Goal: Transaction & Acquisition: Download file/media

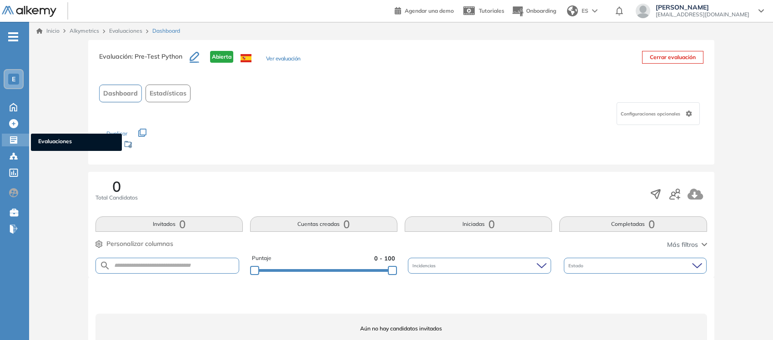
click at [41, 135] on ul "Evaluaciones" at bounding box center [76, 142] width 91 height 17
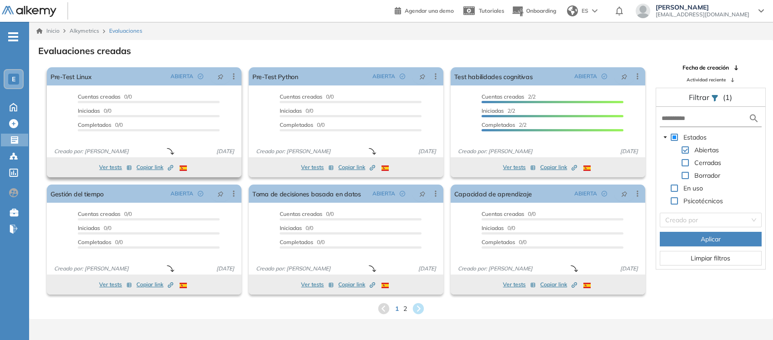
click at [145, 170] on span "Copiar link Created by potrace 1.16, written by Peter Selinger 2001-2019" at bounding box center [154, 167] width 37 height 8
click at [351, 169] on span "Copiar link Created by potrace 1.16, written by Peter Selinger 2001-2019" at bounding box center [356, 167] width 37 height 8
click at [403, 308] on span "2" at bounding box center [405, 308] width 4 height 10
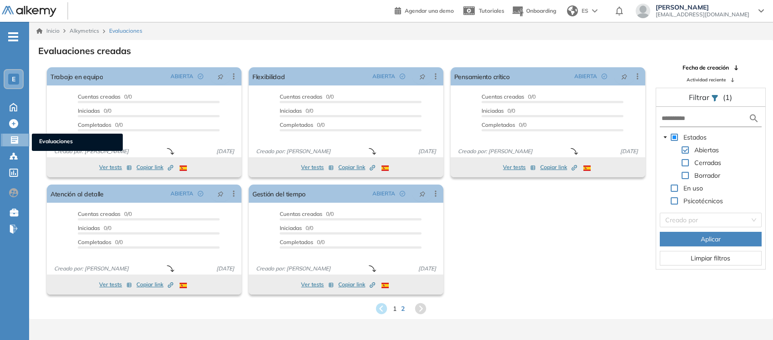
click at [45, 139] on span "Evaluaciones" at bounding box center [77, 142] width 76 height 10
click at [53, 146] on span "Evaluaciones" at bounding box center [77, 142] width 76 height 10
click at [10, 136] on icon at bounding box center [14, 139] width 9 height 9
click at [80, 30] on span "Alkymetrics" at bounding box center [85, 30] width 30 height 7
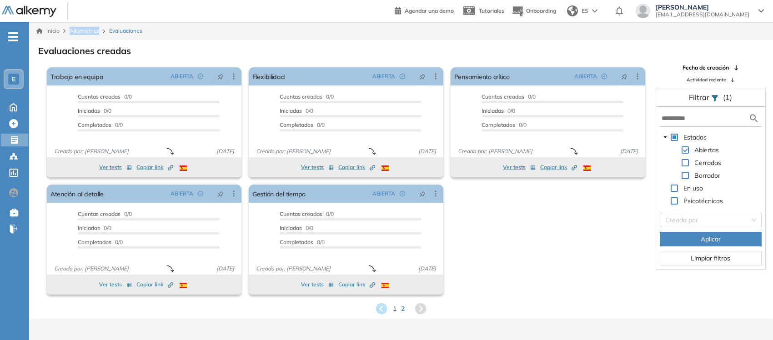
click at [80, 30] on span "Alkymetrics" at bounding box center [85, 30] width 30 height 7
click at [44, 137] on span "Evaluaciones" at bounding box center [77, 142] width 76 height 10
click at [50, 30] on link "Inicio" at bounding box center [47, 31] width 23 height 8
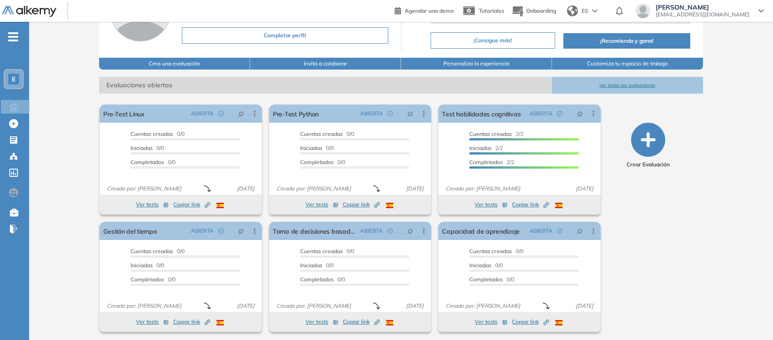
scroll to position [90, 0]
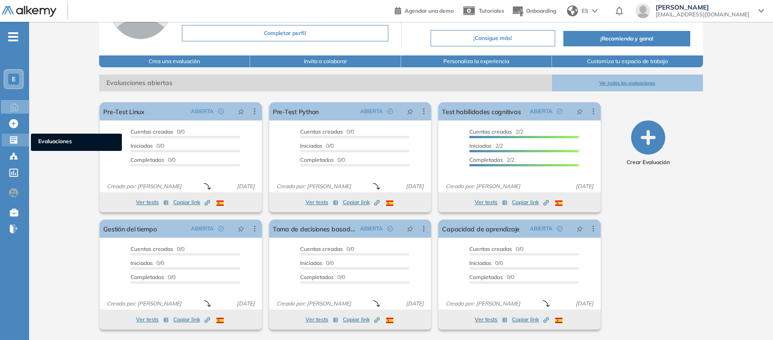
click at [60, 142] on span "Evaluaciones" at bounding box center [76, 142] width 76 height 10
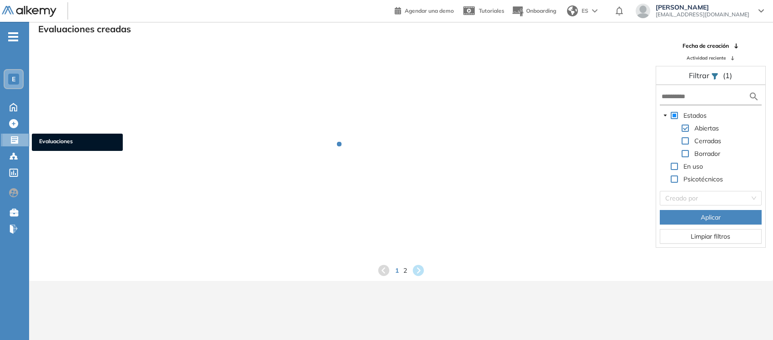
scroll to position [21, 0]
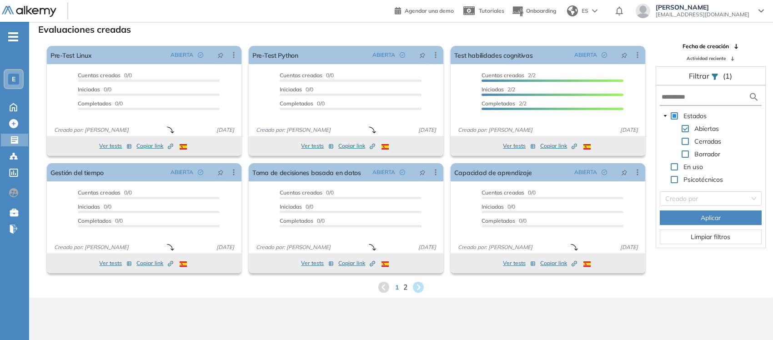
click at [406, 288] on span "2" at bounding box center [405, 287] width 4 height 10
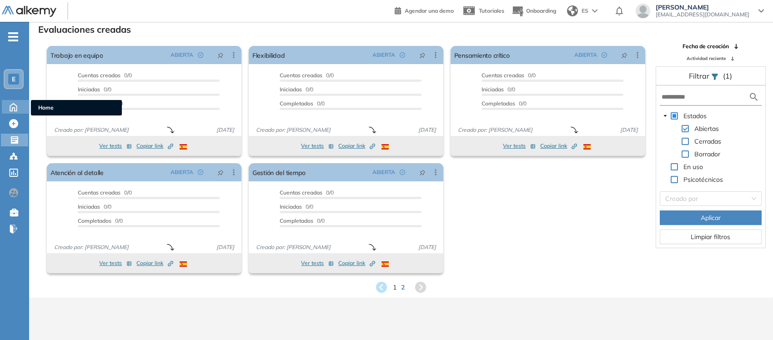
click at [10, 103] on icon at bounding box center [13, 106] width 16 height 11
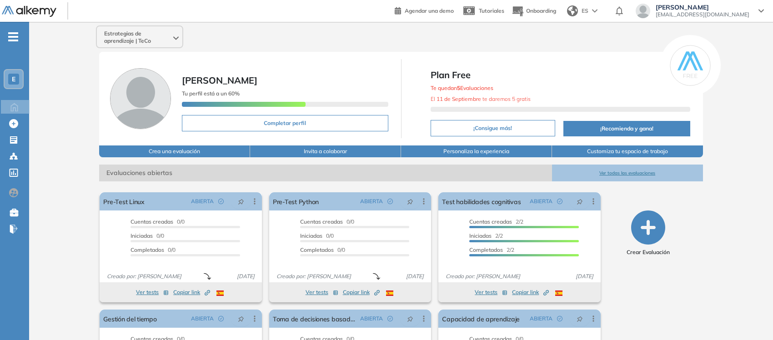
click at [121, 40] on span "Estrategias de aprendizaje | TeCo" at bounding box center [137, 37] width 67 height 15
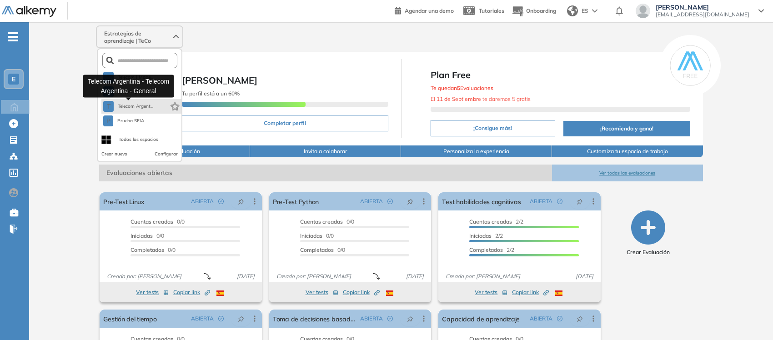
click at [126, 105] on span "Telecom Argent..." at bounding box center [135, 106] width 36 height 7
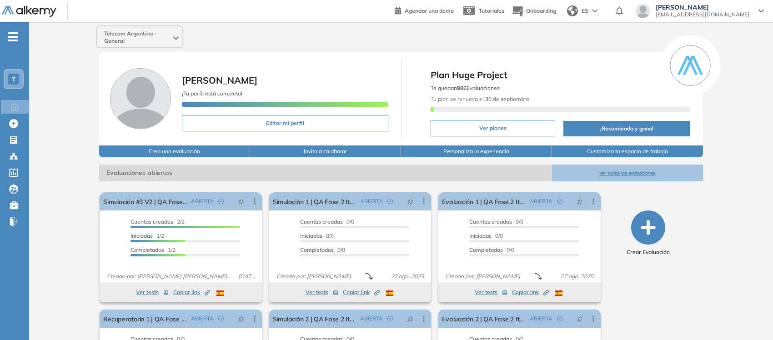
click at [183, 149] on button "Crea una evaluación" at bounding box center [174, 151] width 151 height 12
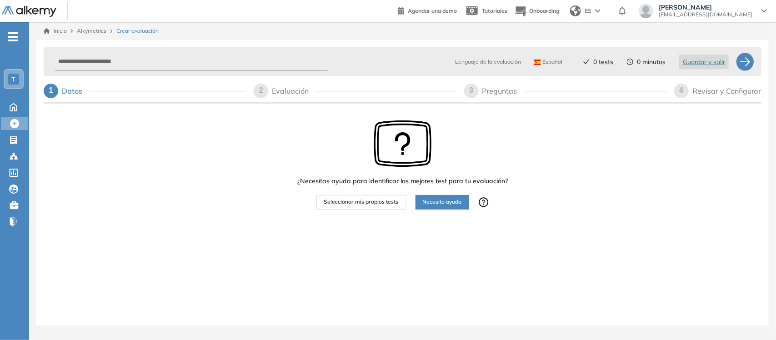
click at [89, 28] on span "Alkymetrics" at bounding box center [92, 30] width 30 height 7
click at [43, 139] on span "Evaluaciones" at bounding box center [76, 142] width 76 height 10
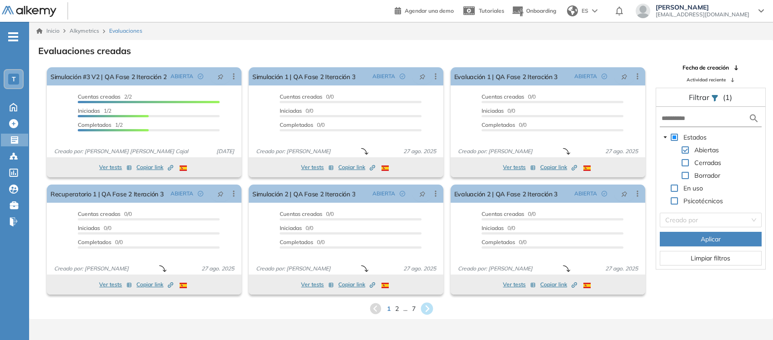
click at [430, 314] on icon at bounding box center [426, 309] width 12 height 12
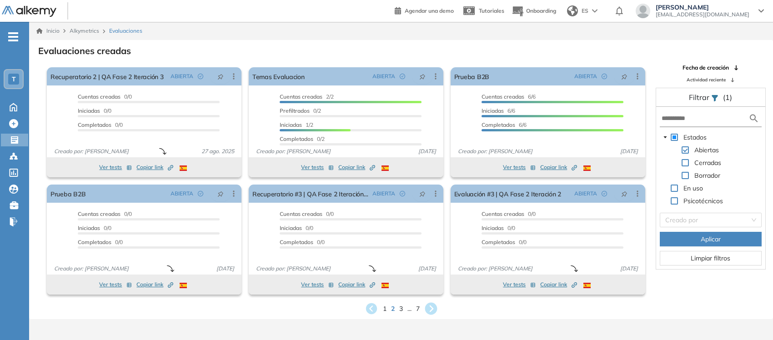
click at [433, 309] on icon at bounding box center [430, 308] width 15 height 15
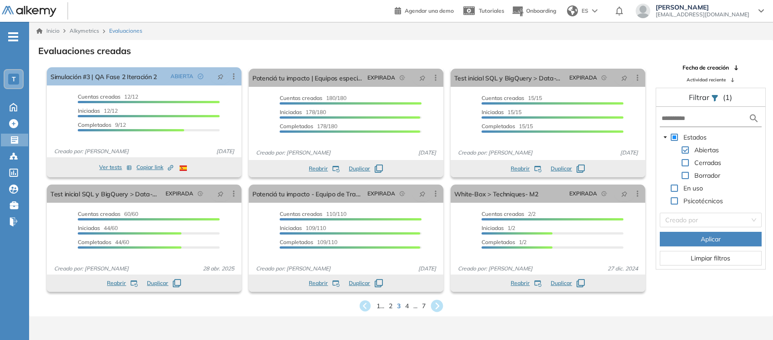
click at [433, 309] on icon at bounding box center [437, 306] width 12 height 12
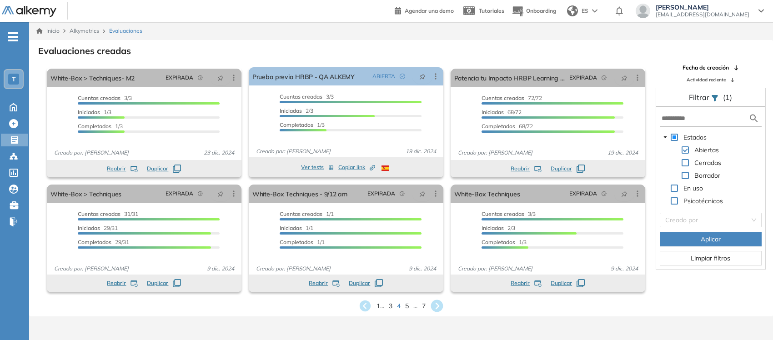
click at [433, 309] on icon at bounding box center [437, 306] width 12 height 12
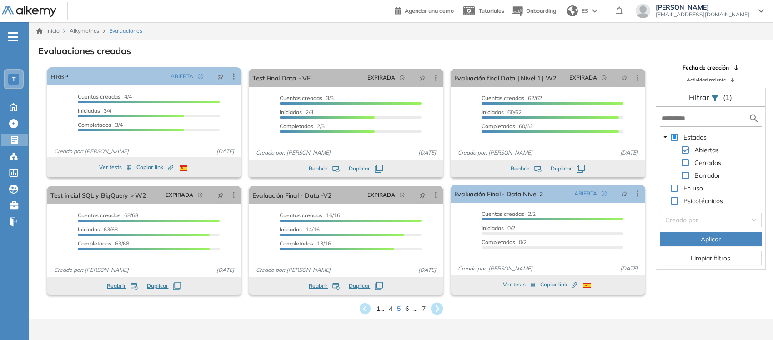
click at [433, 309] on icon at bounding box center [437, 309] width 12 height 12
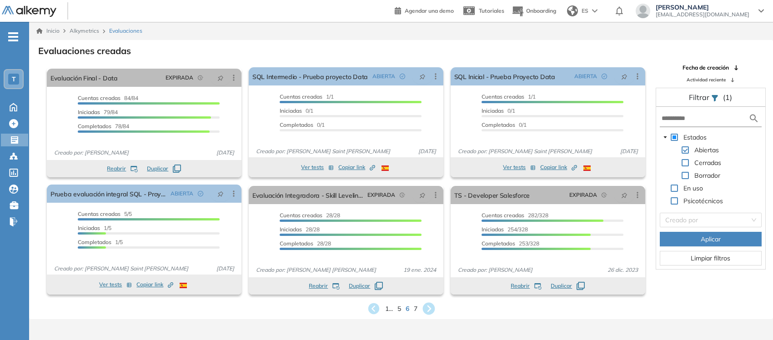
click at [433, 309] on icon at bounding box center [428, 309] width 12 height 12
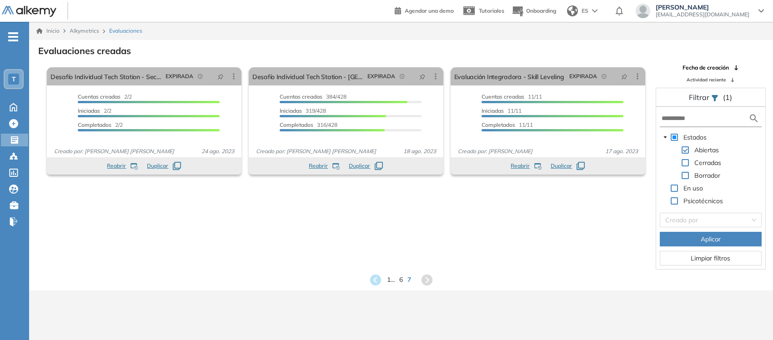
click at [685, 162] on span at bounding box center [684, 162] width 7 height 7
click at [685, 148] on span at bounding box center [684, 149] width 7 height 7
click at [686, 150] on span at bounding box center [684, 149] width 7 height 7
click at [683, 176] on span at bounding box center [684, 175] width 7 height 7
click at [692, 240] on button "Aplicar" at bounding box center [711, 239] width 102 height 15
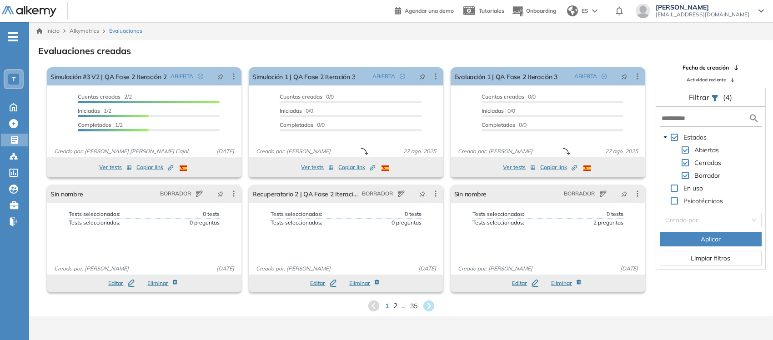
click at [393, 306] on span "2" at bounding box center [395, 305] width 4 height 10
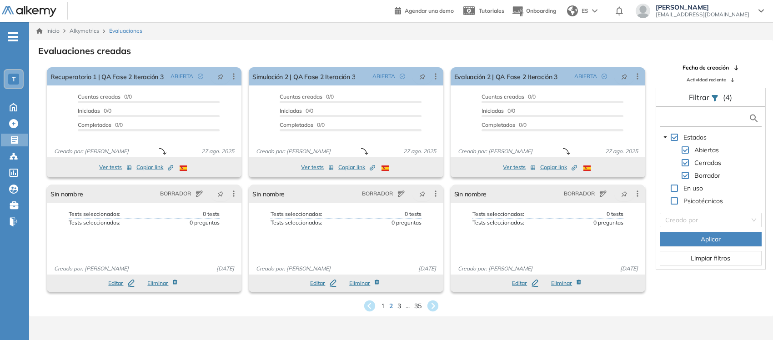
click at [721, 119] on input "text" at bounding box center [704, 119] width 87 height 10
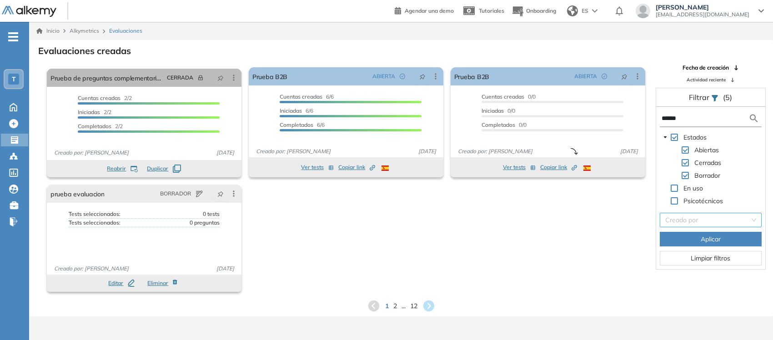
type input "******"
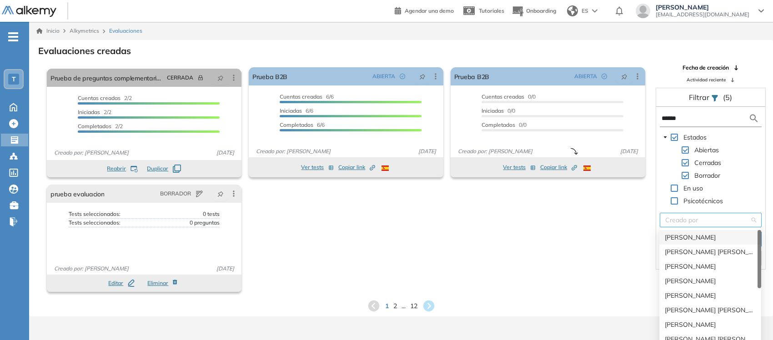
click at [697, 219] on input "search" at bounding box center [707, 220] width 85 height 14
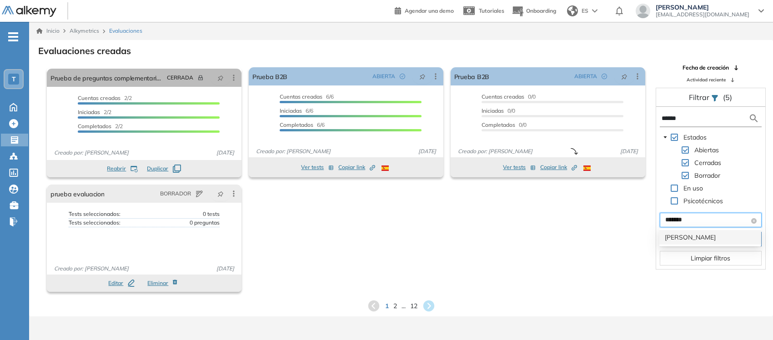
type input "********"
click at [700, 236] on div "Leandro Villanueva" at bounding box center [710, 237] width 91 height 10
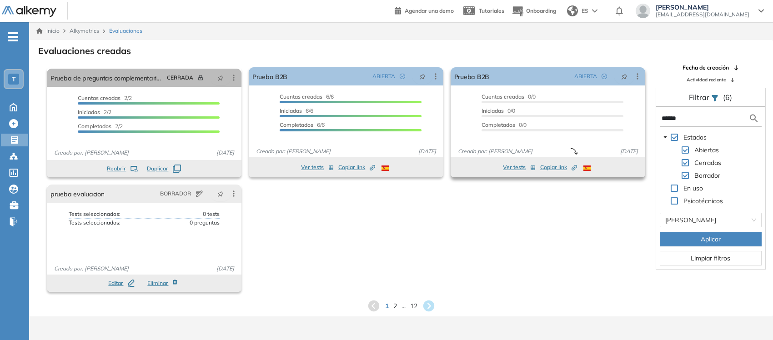
drag, startPoint x: 703, startPoint y: 119, endPoint x: 630, endPoint y: 114, distance: 73.4
click at [630, 114] on div "El proctoring será activado ¡Importante!: Los usuarios que ya realizaron la eva…" at bounding box center [401, 180] width 743 height 232
click at [707, 238] on span "Aplicar" at bounding box center [711, 239] width 20 height 10
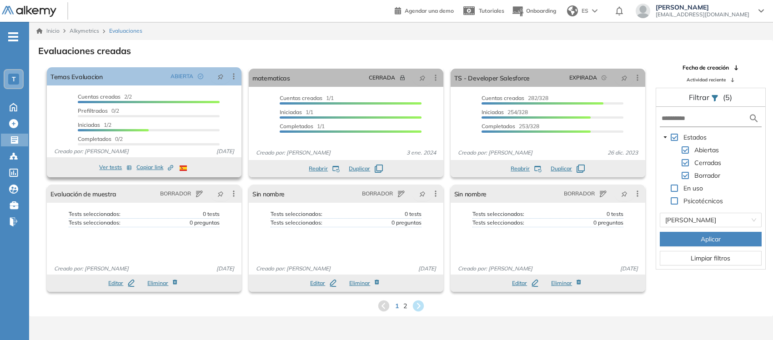
click at [63, 118] on div "Cuentas creadas 2/2 Prefiltrados 0/2 Iniciadas 1/2 Completados 0/2" at bounding box center [144, 116] width 195 height 47
click at [107, 166] on button "Ver tests" at bounding box center [115, 167] width 33 height 11
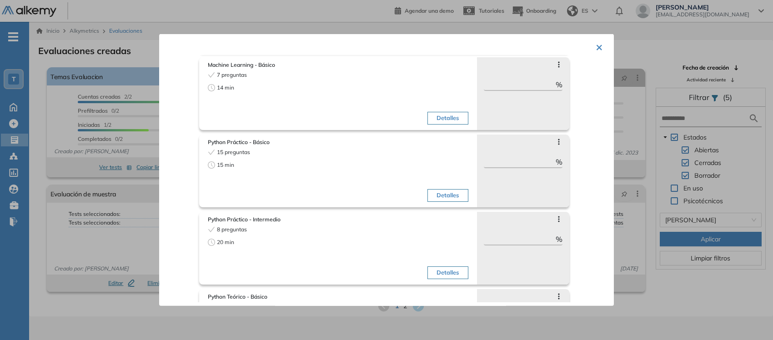
scroll to position [330, 0]
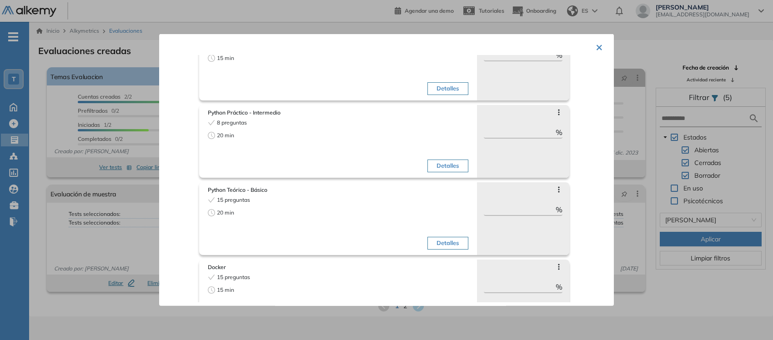
click at [590, 49] on div "× Temas Evaluacion Tests seleccionados: 10 Duración total: 125 min Preguntas de…" at bounding box center [386, 170] width 455 height 272
click at [597, 42] on button "×" at bounding box center [599, 47] width 7 height 18
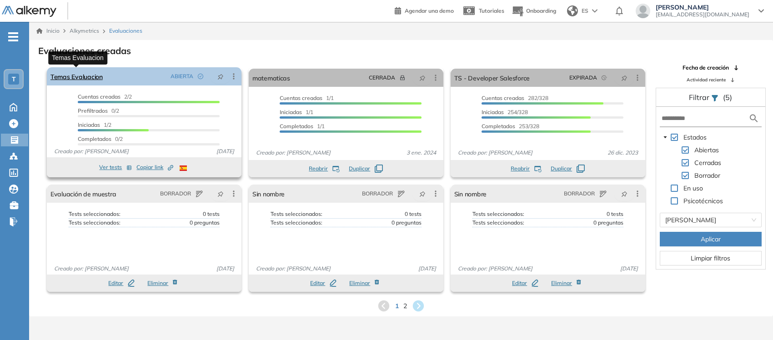
click at [69, 79] on link "Temas Evaluacion" at bounding box center [76, 76] width 52 height 18
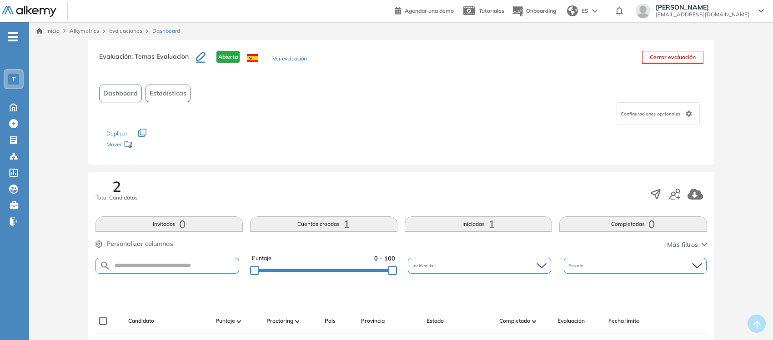
click at [51, 30] on link "Inicio" at bounding box center [47, 31] width 23 height 8
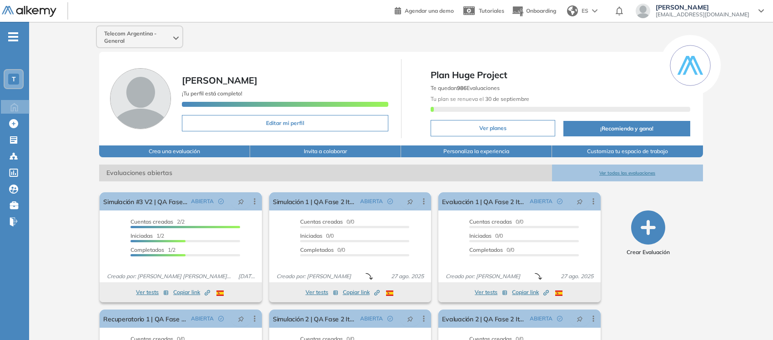
click at [8, 75] on div "T" at bounding box center [13, 79] width 11 height 11
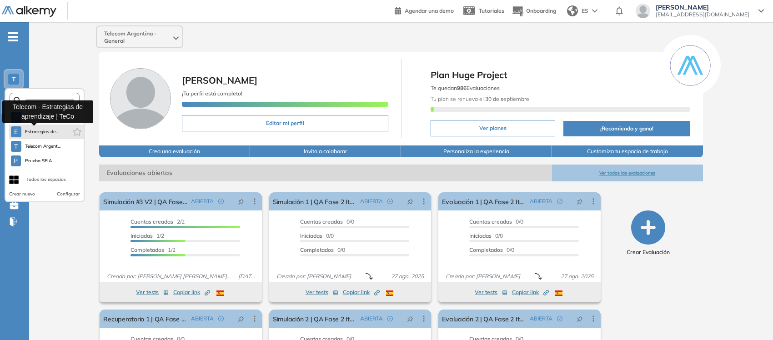
click at [39, 134] on span "Estrategias de..." at bounding box center [42, 131] width 34 height 7
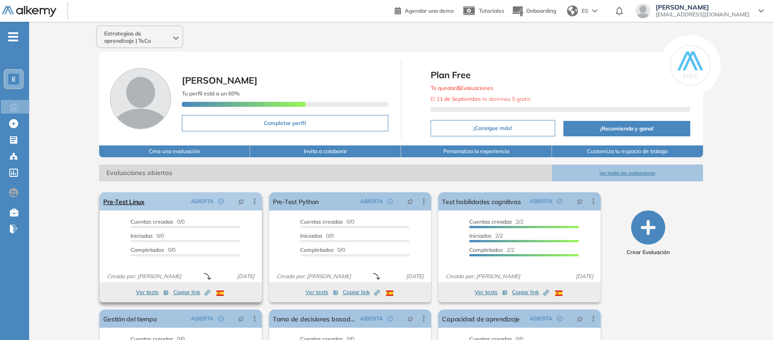
click at [251, 205] on icon at bounding box center [254, 201] width 9 height 9
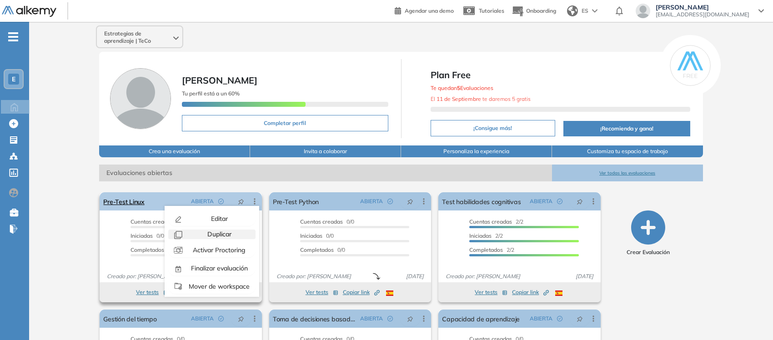
click at [214, 235] on span "Duplicar" at bounding box center [218, 234] width 26 height 8
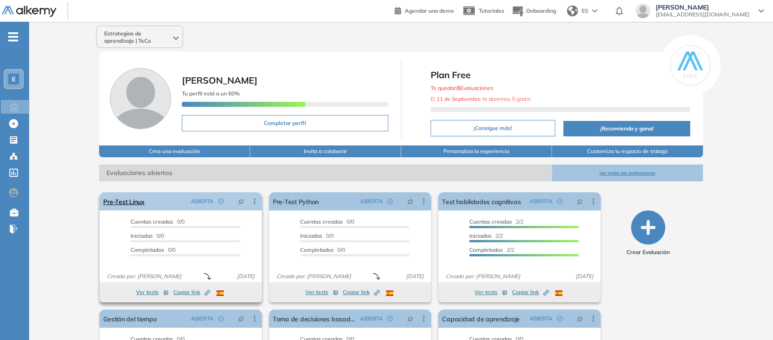
click at [255, 202] on icon at bounding box center [254, 202] width 1 height 6
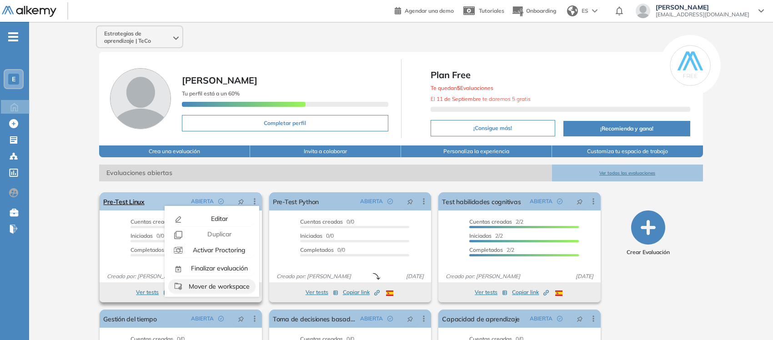
click at [226, 285] on span "Mover de workspace" at bounding box center [218, 286] width 63 height 8
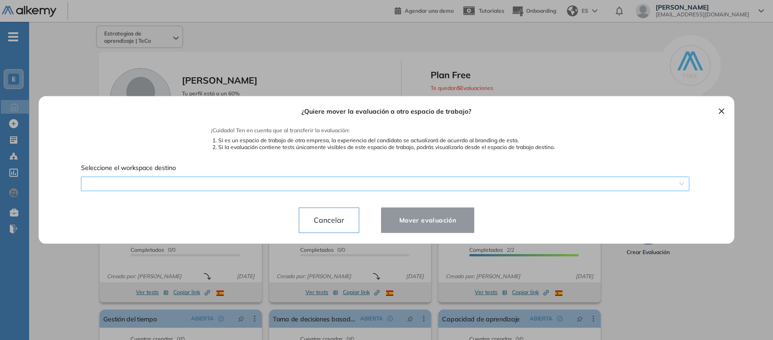
click at [272, 182] on span at bounding box center [384, 184] width 597 height 14
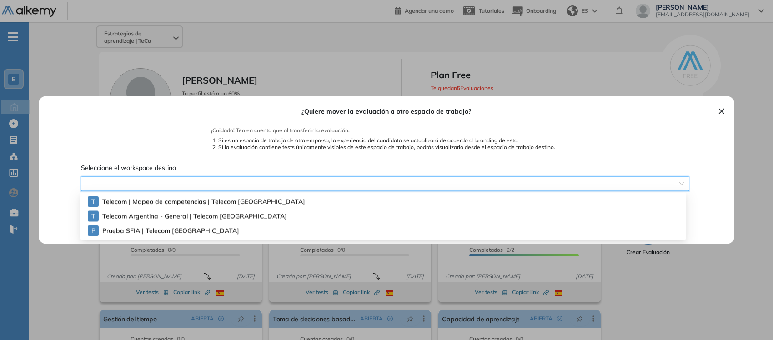
click at [190, 211] on span "Telecom Argentina - General | Telecom Argentina" at bounding box center [177, 216] width 150 height 10
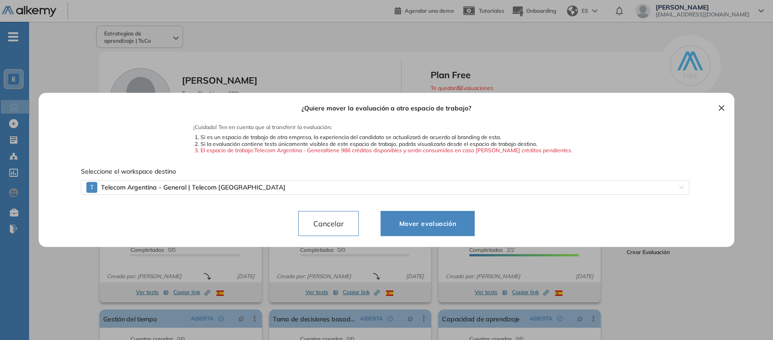
click at [420, 225] on span "Mover evaluación" at bounding box center [427, 223] width 71 height 11
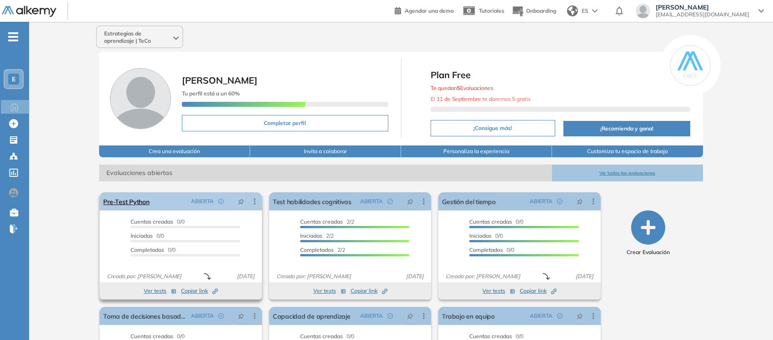
click at [253, 203] on icon at bounding box center [254, 201] width 9 height 9
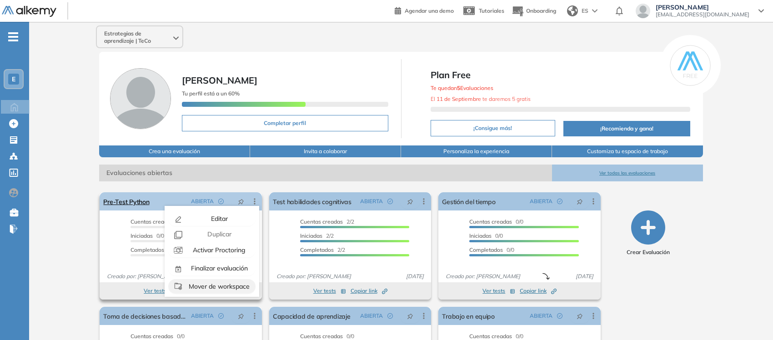
click at [221, 287] on span "Mover de workspace" at bounding box center [218, 286] width 63 height 8
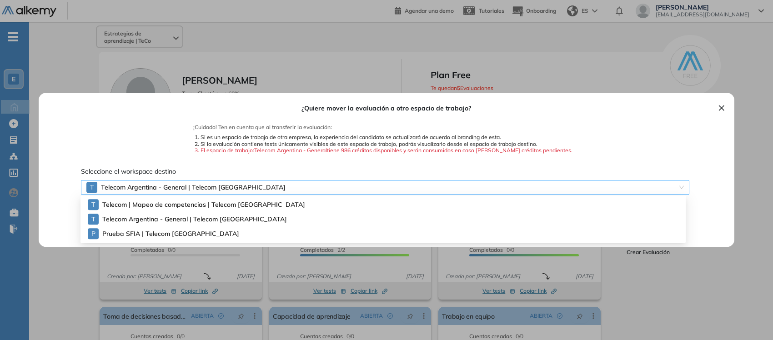
click at [274, 187] on span "Telecom Argentina - General | Telecom Argentina" at bounding box center [322, 187] width 442 height 14
click at [239, 220] on span "Telecom Argentina - General | Telecom Argentina" at bounding box center [177, 219] width 150 height 10
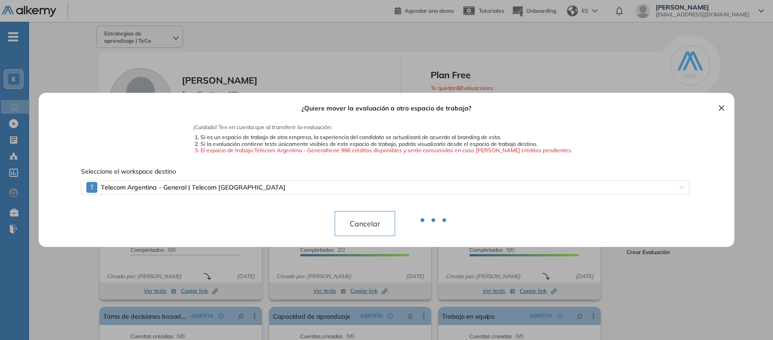
click at [433, 221] on div "Cancelar" at bounding box center [387, 223] width 104 height 25
click at [718, 110] on button "×" at bounding box center [721, 107] width 7 height 11
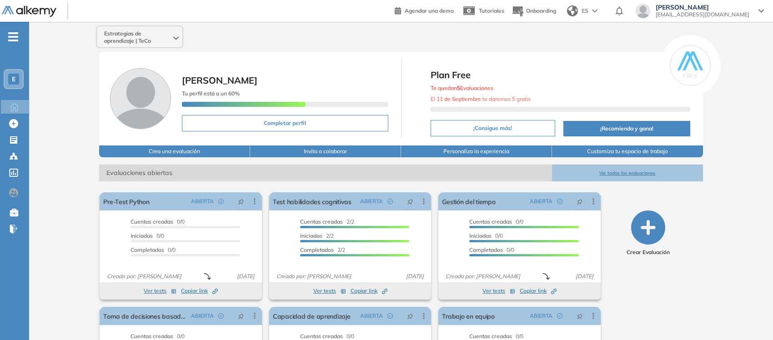
click at [16, 31] on div "-" at bounding box center [13, 28] width 27 height 7
click at [126, 37] on span "Estrategias de aprendizaje | TeCo" at bounding box center [137, 37] width 67 height 15
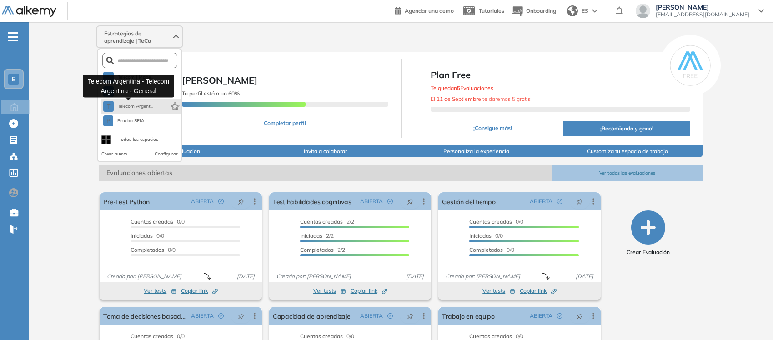
click at [135, 105] on span "Telecom Argent..." at bounding box center [135, 106] width 36 height 7
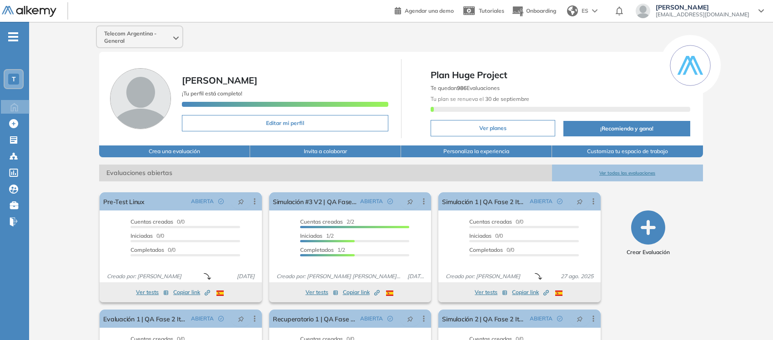
click at [118, 38] on span "Telecom Argentina - General" at bounding box center [137, 37] width 67 height 15
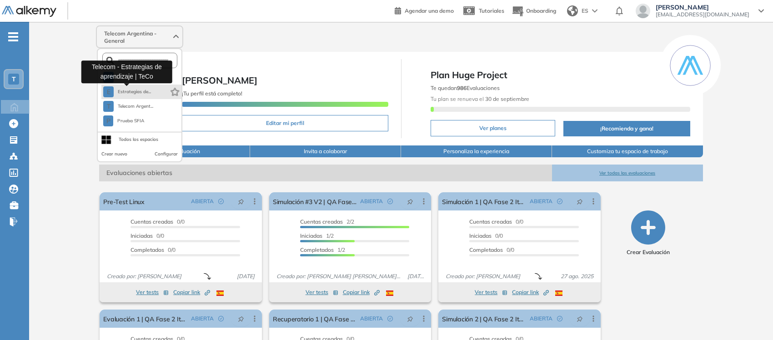
click at [132, 91] on span "Estrategias de..." at bounding box center [134, 91] width 34 height 7
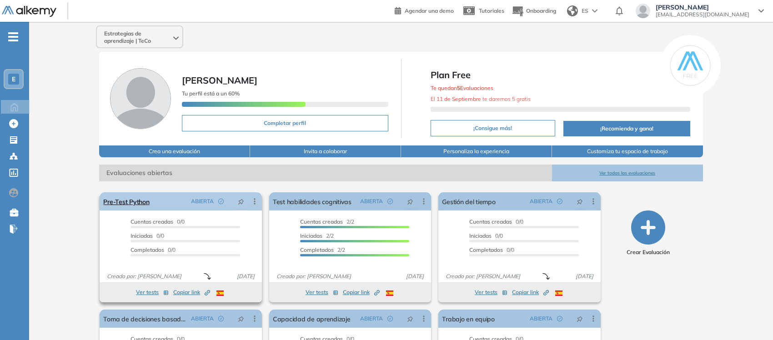
click at [255, 198] on icon at bounding box center [254, 201] width 9 height 9
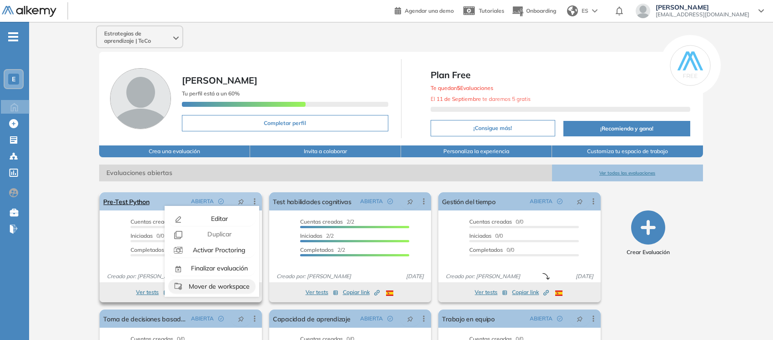
click at [212, 285] on span "Mover de workspace" at bounding box center [218, 286] width 63 height 8
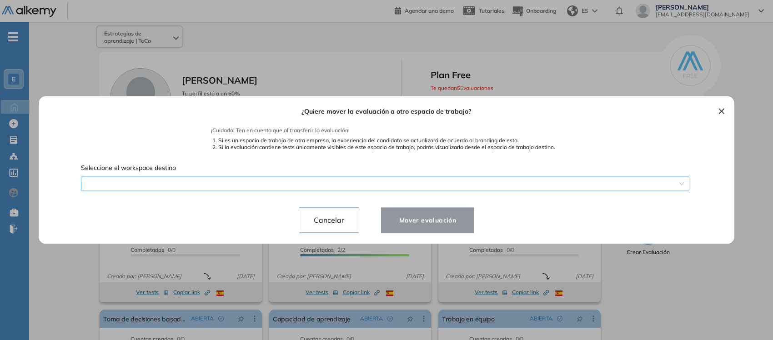
click at [228, 180] on span at bounding box center [384, 184] width 597 height 14
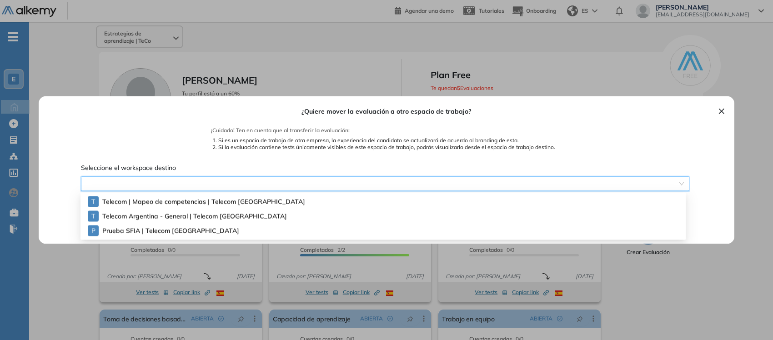
click at [142, 217] on span "Telecom Argentina - General | Telecom Argentina" at bounding box center [177, 216] width 150 height 10
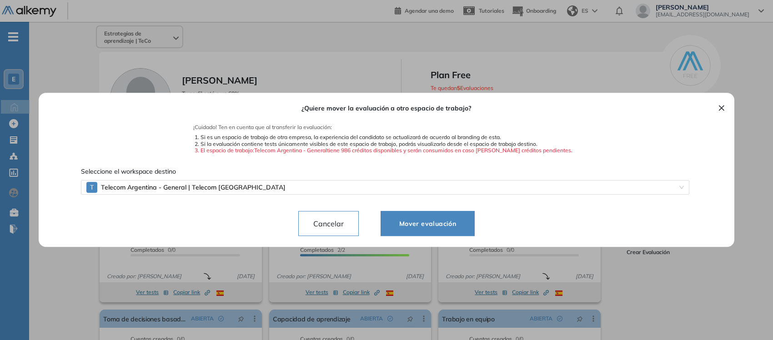
click at [430, 225] on span "Mover evaluación" at bounding box center [427, 223] width 71 height 11
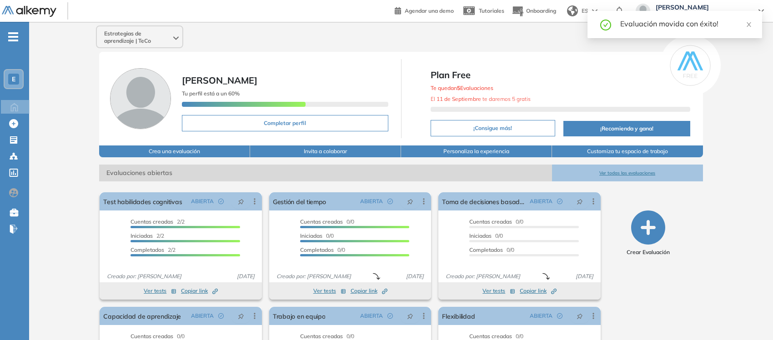
click at [141, 42] on span "Estrategias de aprendizaje | TeCo" at bounding box center [137, 37] width 67 height 15
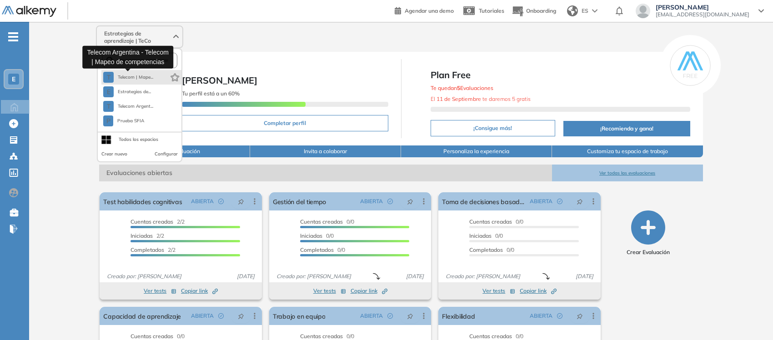
click at [124, 76] on span "Telecom | Mape..." at bounding box center [135, 77] width 36 height 7
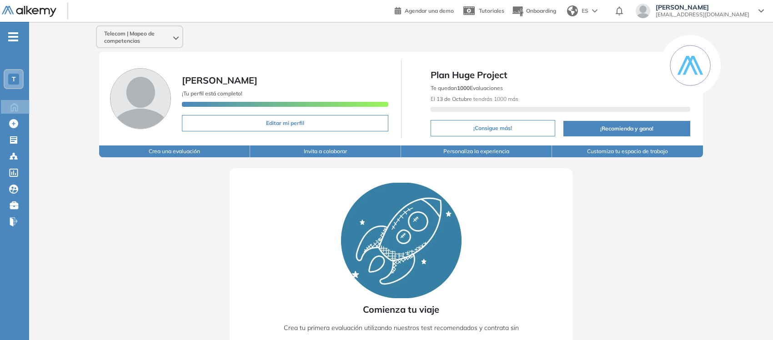
click at [135, 37] on span "Telecom | Mapeo de competencias" at bounding box center [137, 37] width 67 height 15
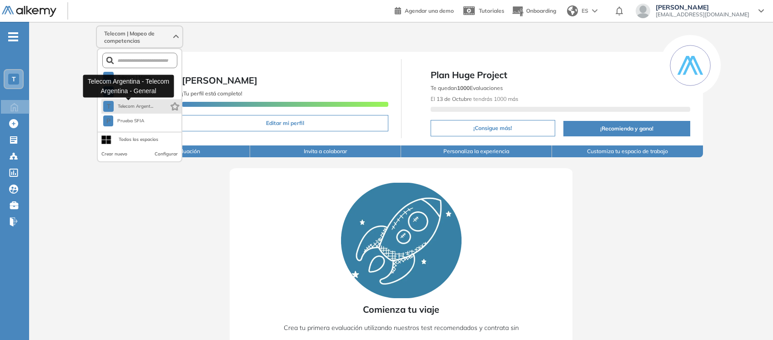
click at [132, 103] on span "Telecom Argent..." at bounding box center [135, 106] width 36 height 7
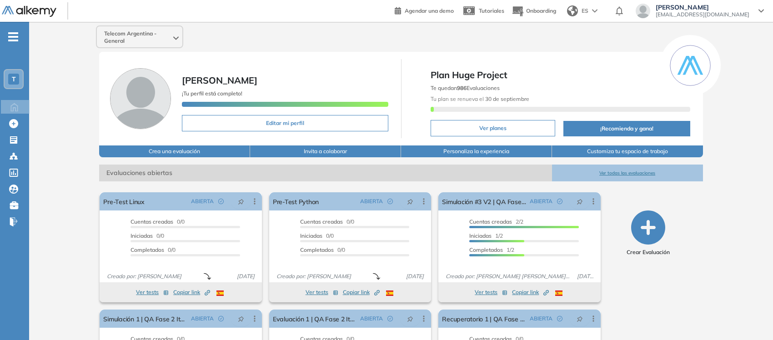
click at [177, 35] on div at bounding box center [175, 37] width 5 height 7
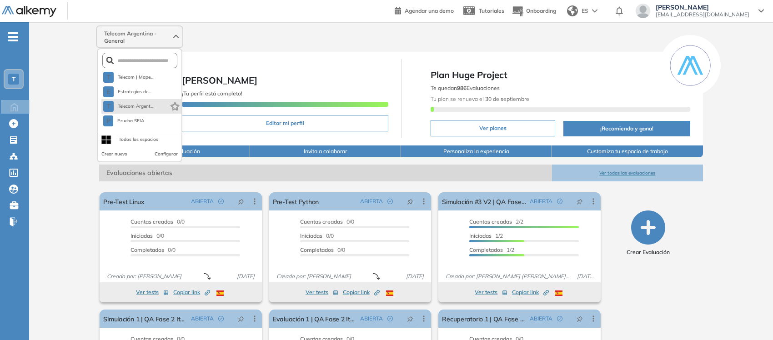
click at [175, 108] on icon "button" at bounding box center [175, 106] width 9 height 8
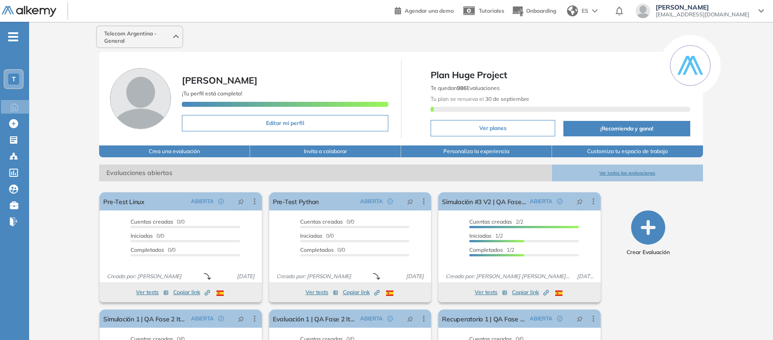
click at [67, 112] on div "Telecom Argentina - General T Telecom Argent... T Telecom | Mape... E Estrategi…" at bounding box center [401, 226] width 744 height 409
click at [194, 295] on span "Copiar link Created by potrace 1.16, written by Peter Selinger 2001-2019" at bounding box center [191, 292] width 37 height 8
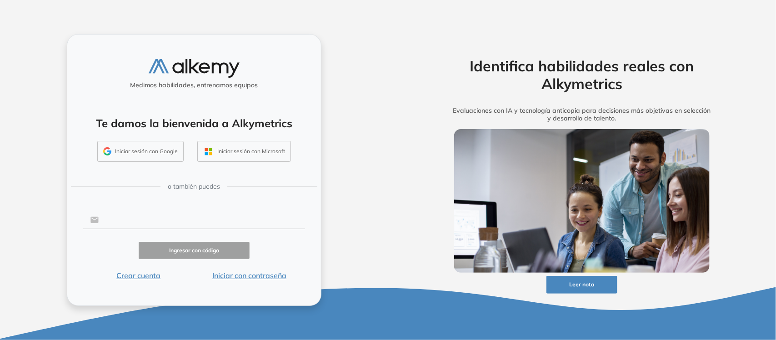
click at [164, 222] on input "text" at bounding box center [202, 219] width 206 height 17
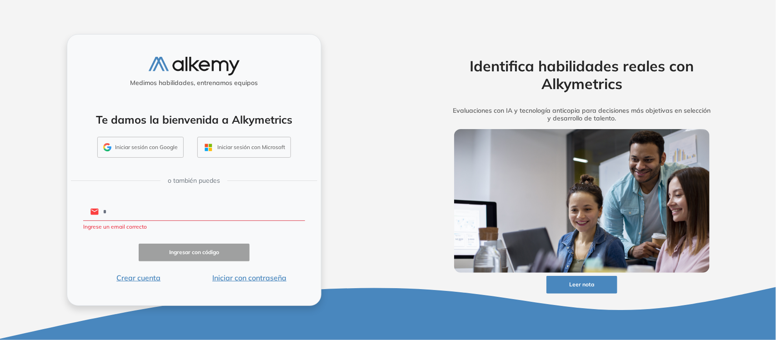
type input "**********"
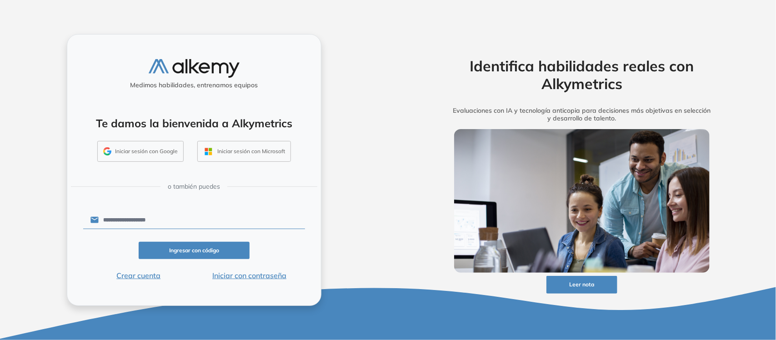
click at [242, 275] on button "Iniciar con contraseña" at bounding box center [249, 275] width 111 height 11
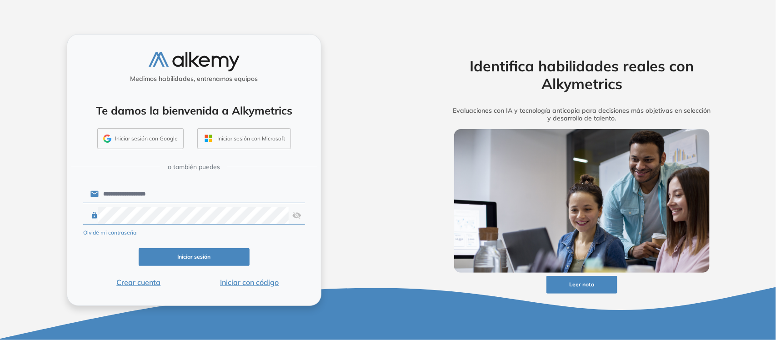
click at [192, 257] on button "Iniciar sesión" at bounding box center [194, 257] width 111 height 18
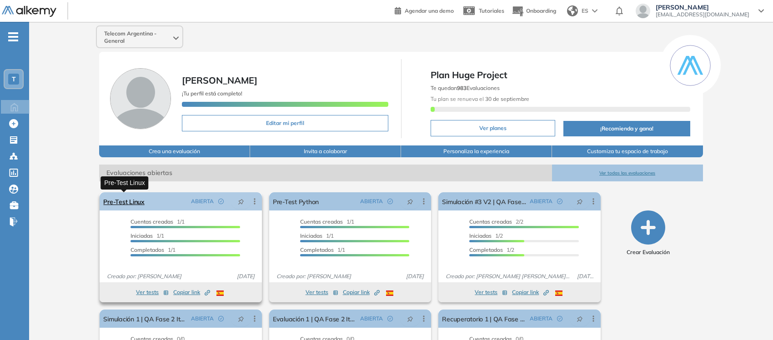
click at [116, 203] on link "Pre-Test Linux" at bounding box center [123, 201] width 41 height 18
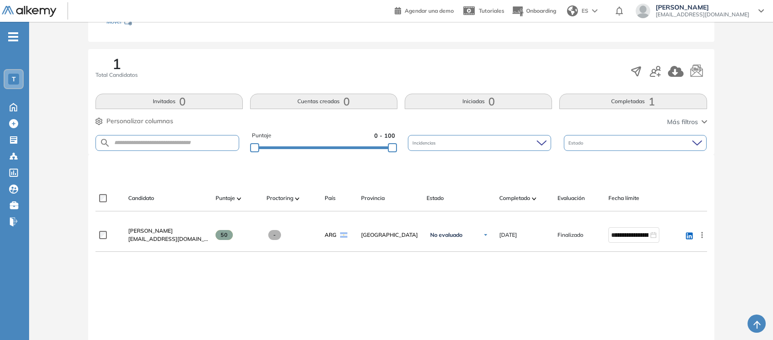
scroll to position [124, 0]
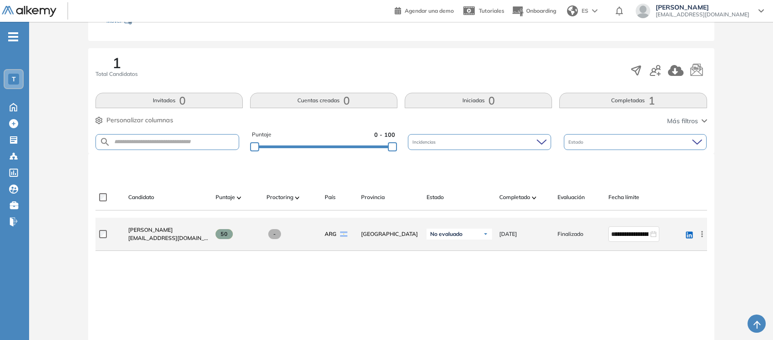
click at [704, 236] on icon at bounding box center [701, 234] width 9 height 9
click at [135, 231] on span "Gaston Avaló" at bounding box center [150, 229] width 45 height 7
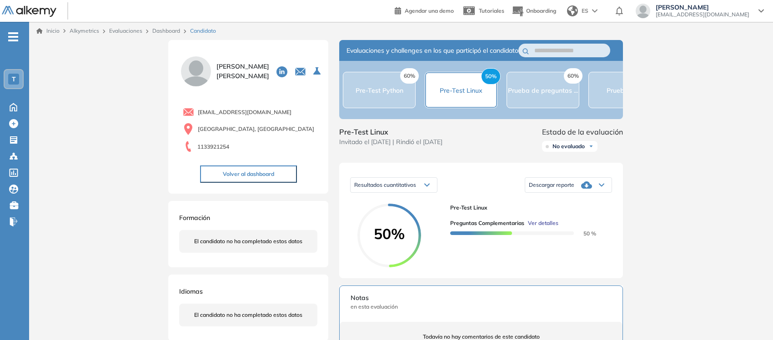
click at [548, 189] on span "Descargar reporte" at bounding box center [551, 184] width 45 height 7
click at [603, 186] on icon at bounding box center [601, 185] width 5 height 2
click at [573, 205] on li "Descargar informe completo" at bounding box center [562, 200] width 67 height 9
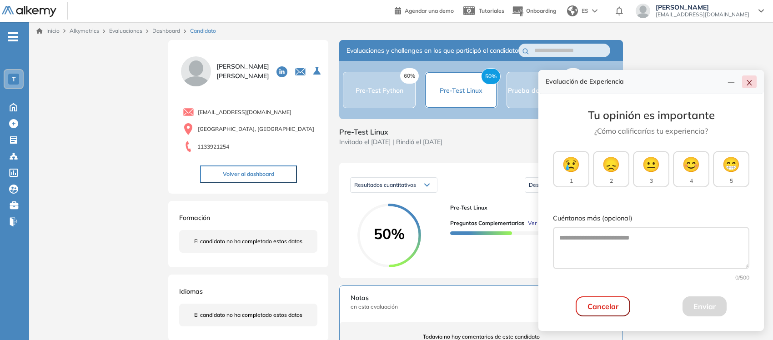
click at [750, 85] on icon "close" at bounding box center [749, 82] width 7 height 7
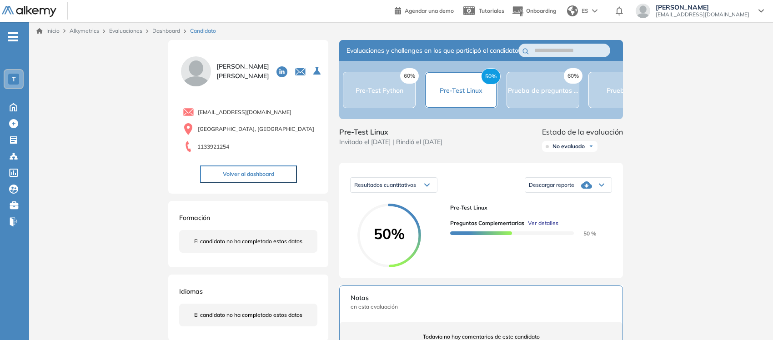
click at [165, 30] on link "Dashboard" at bounding box center [166, 30] width 28 height 7
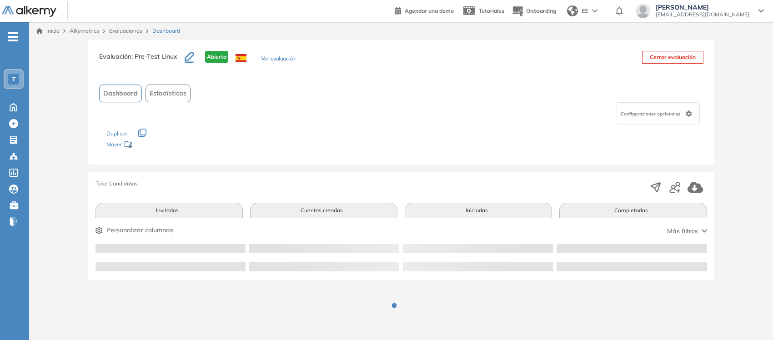
click at [118, 33] on link "Evaluaciones" at bounding box center [125, 30] width 33 height 7
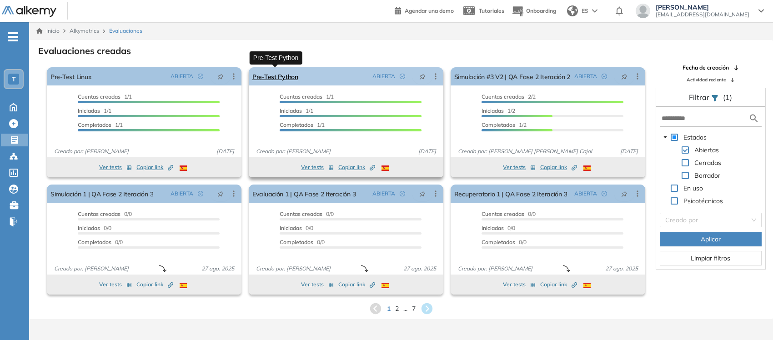
click at [274, 74] on link "Pre-Test Python" at bounding box center [275, 76] width 46 height 18
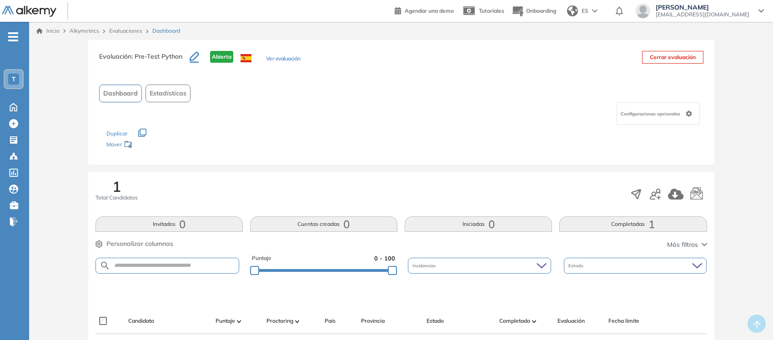
click at [119, 32] on link "Evaluaciones" at bounding box center [125, 30] width 33 height 7
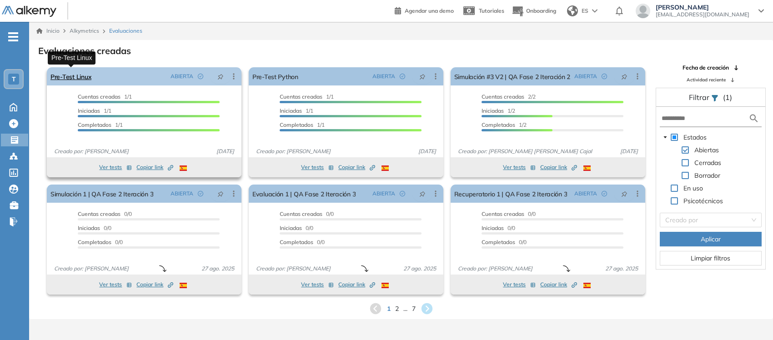
click at [73, 74] on link "Pre-Test Linux" at bounding box center [70, 76] width 41 height 18
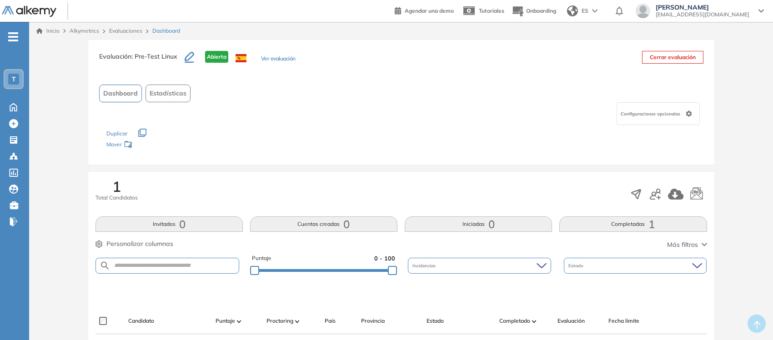
click at [126, 29] on link "Evaluaciones" at bounding box center [125, 30] width 33 height 7
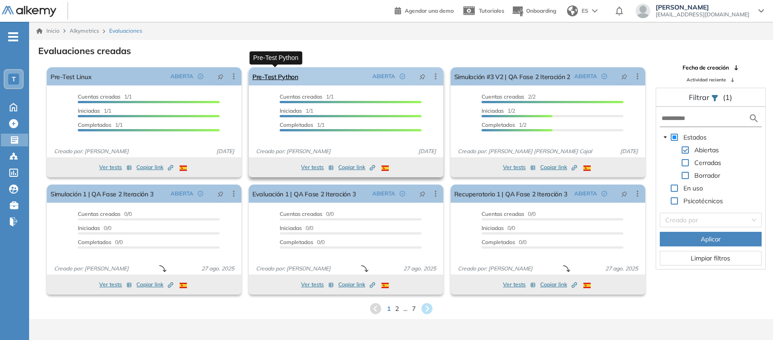
click at [285, 74] on link "Pre-Test Python" at bounding box center [275, 76] width 46 height 18
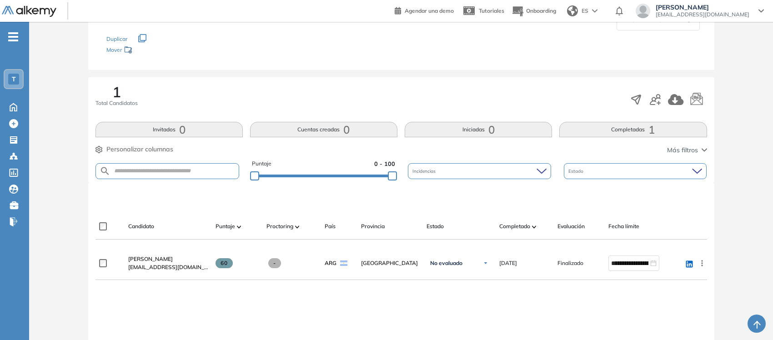
scroll to position [105, 0]
